Goal: Information Seeking & Learning: Understand process/instructions

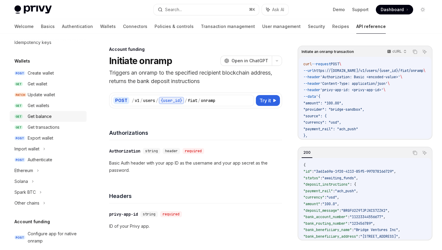
scroll to position [41, 0]
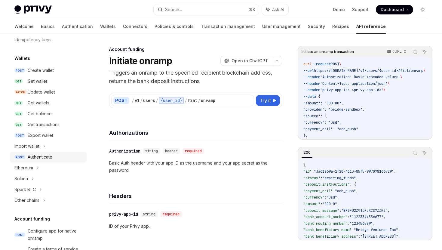
click at [56, 156] on div "Authenticate" at bounding box center [55, 157] width 55 height 7
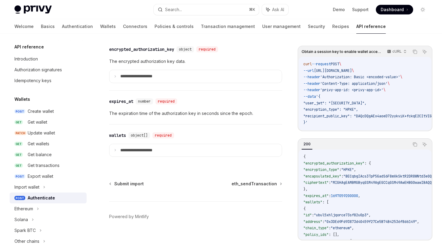
scroll to position [546, 0]
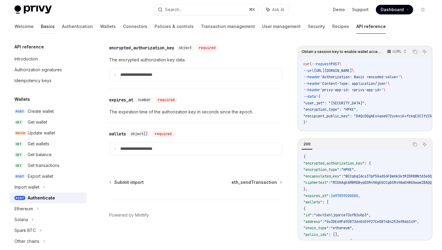
click at [41, 27] on link "Basics" at bounding box center [48, 26] width 14 height 14
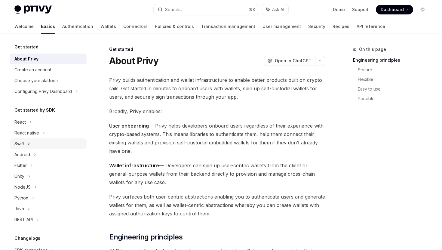
click at [30, 140] on icon at bounding box center [29, 143] width 2 height 7
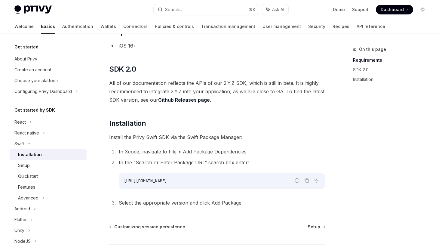
scroll to position [69, 0]
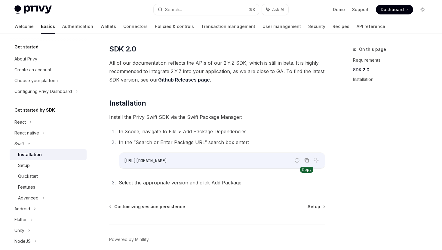
click at [308, 163] on button "Copy the contents from the code block" at bounding box center [307, 161] width 8 height 8
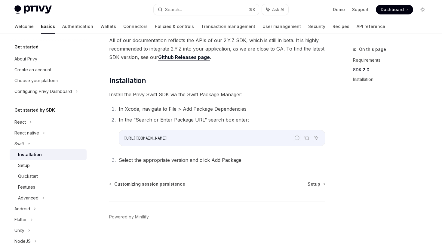
scroll to position [95, 0]
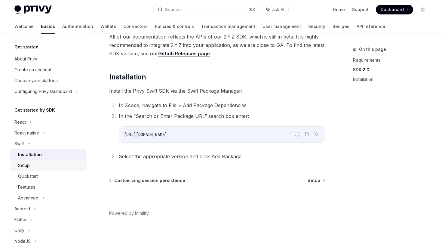
click at [56, 163] on div "Setup" at bounding box center [50, 165] width 65 height 7
type textarea "*"
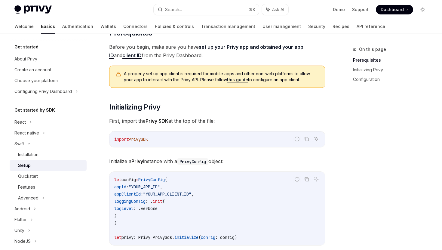
scroll to position [86, 0]
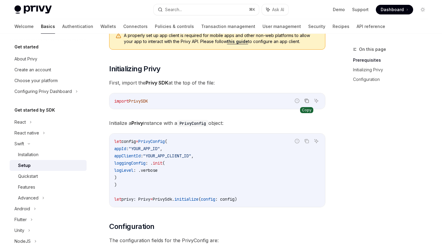
click at [309, 98] on icon "Copy the contents from the code block" at bounding box center [307, 100] width 5 height 5
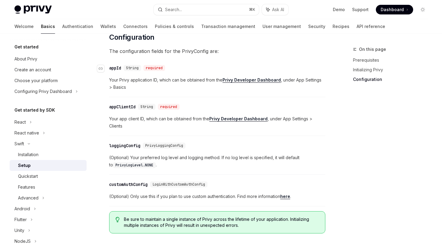
scroll to position [276, 0]
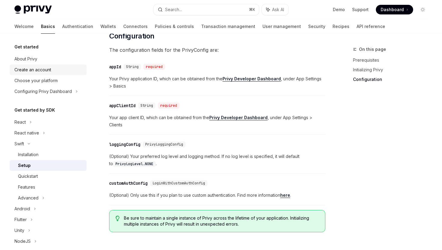
click at [42, 67] on div "Create an account" at bounding box center [32, 69] width 37 height 7
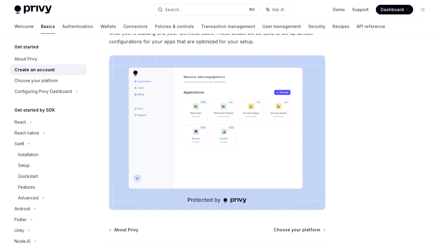
scroll to position [127, 0]
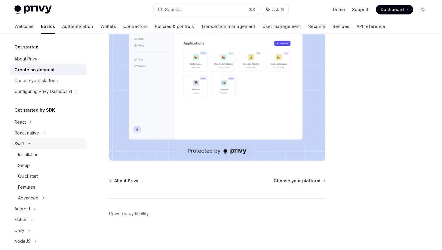
click at [26, 142] on div "Swift" at bounding box center [48, 143] width 77 height 11
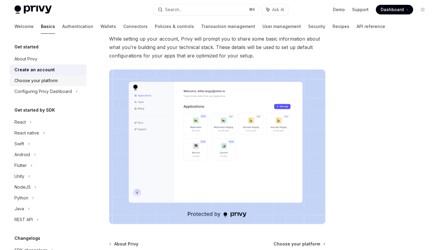
scroll to position [0, 0]
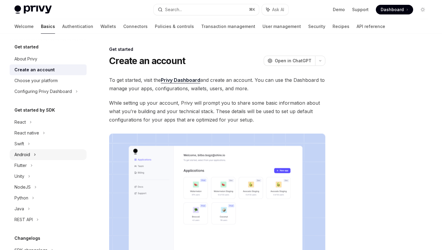
click at [46, 153] on div "Android" at bounding box center [48, 154] width 77 height 11
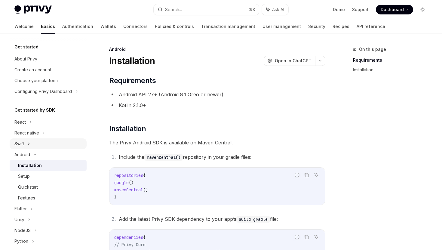
click at [47, 147] on div "Swift" at bounding box center [48, 143] width 77 height 11
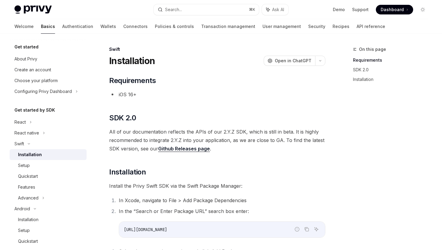
click at [48, 154] on div "Installation" at bounding box center [50, 154] width 65 height 7
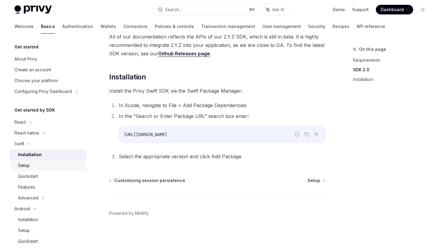
click at [49, 166] on div "Setup" at bounding box center [50, 165] width 65 height 7
type textarea "*"
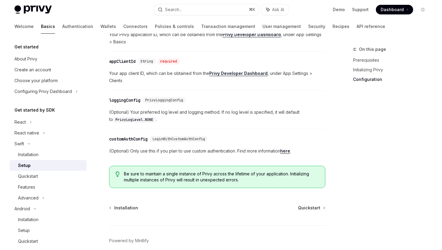
scroll to position [348, 0]
